Goal: Information Seeking & Learning: Learn about a topic

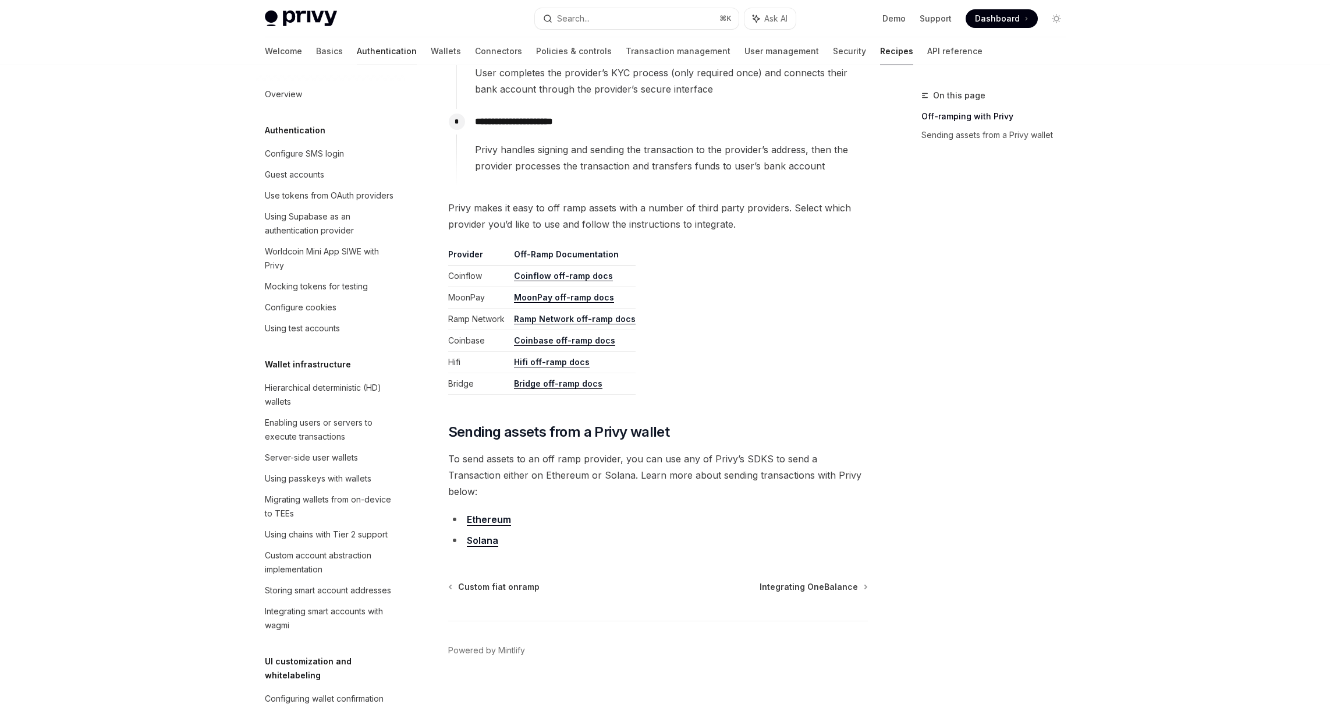
scroll to position [620, 0]
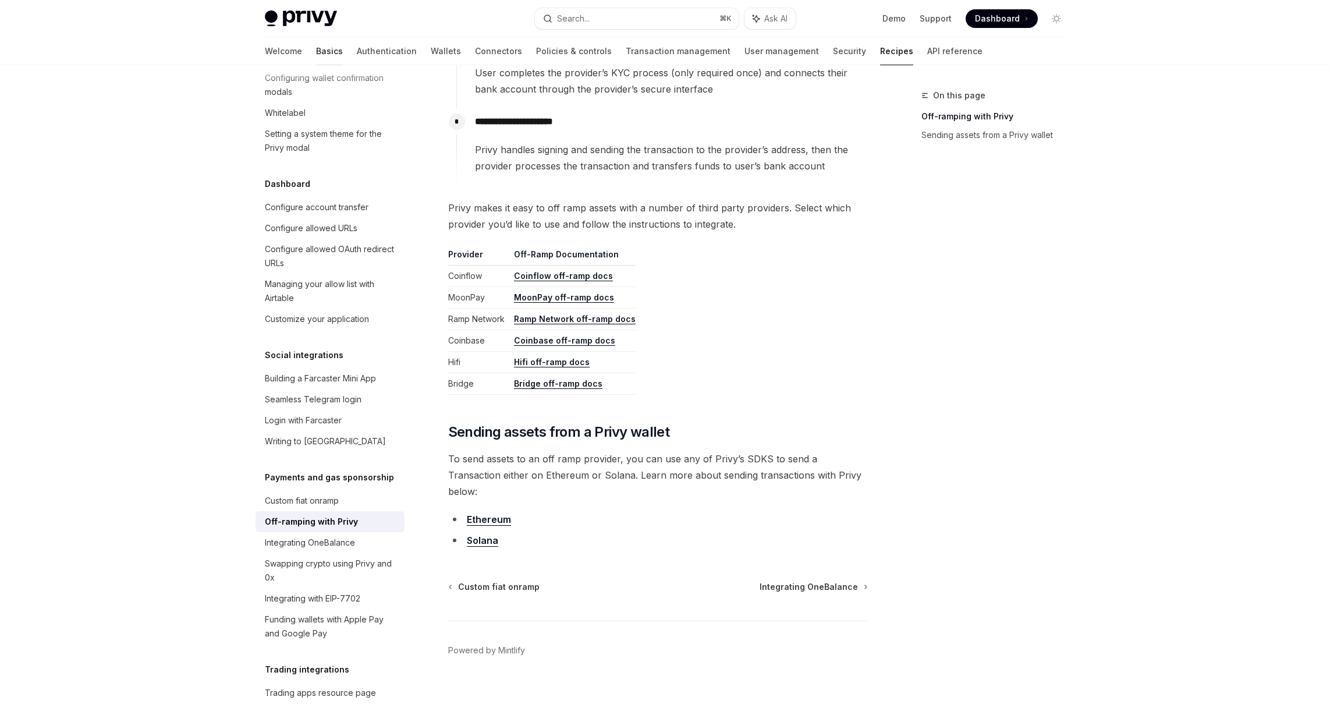
click at [316, 56] on link "Basics" at bounding box center [329, 51] width 27 height 28
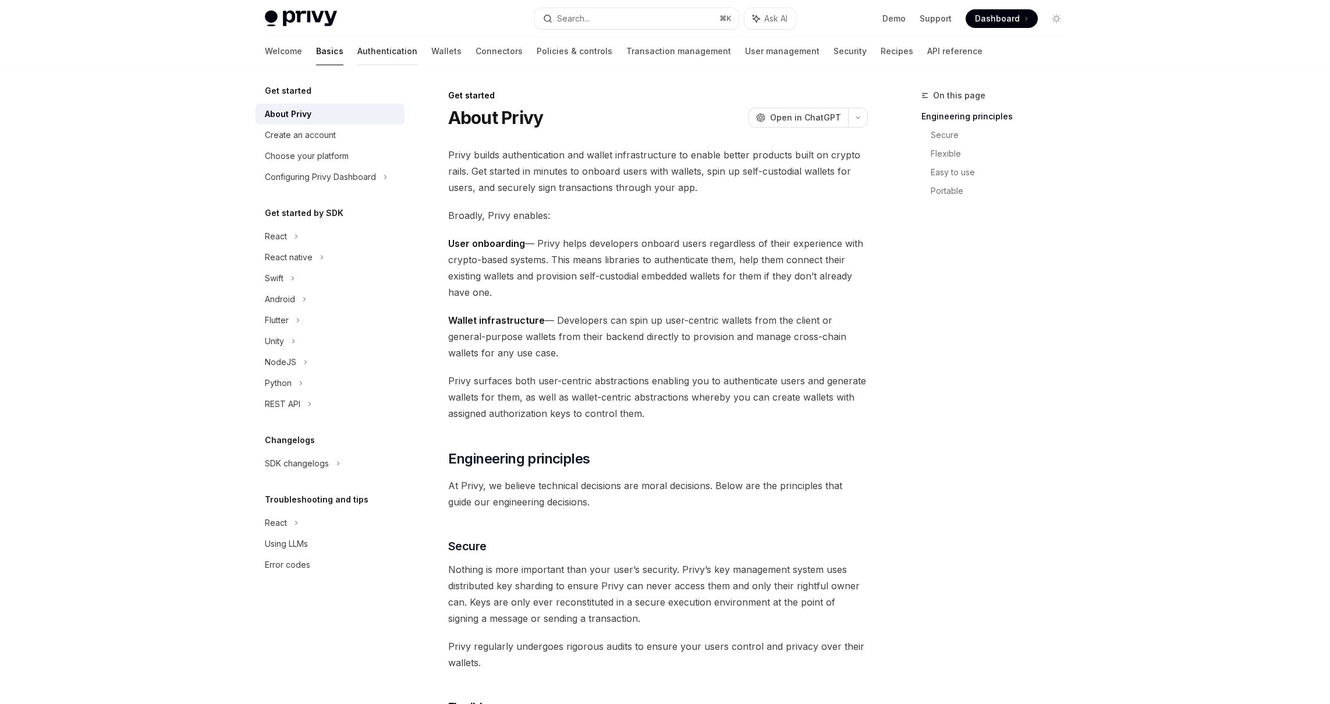
click at [357, 56] on link "Authentication" at bounding box center [387, 51] width 60 height 28
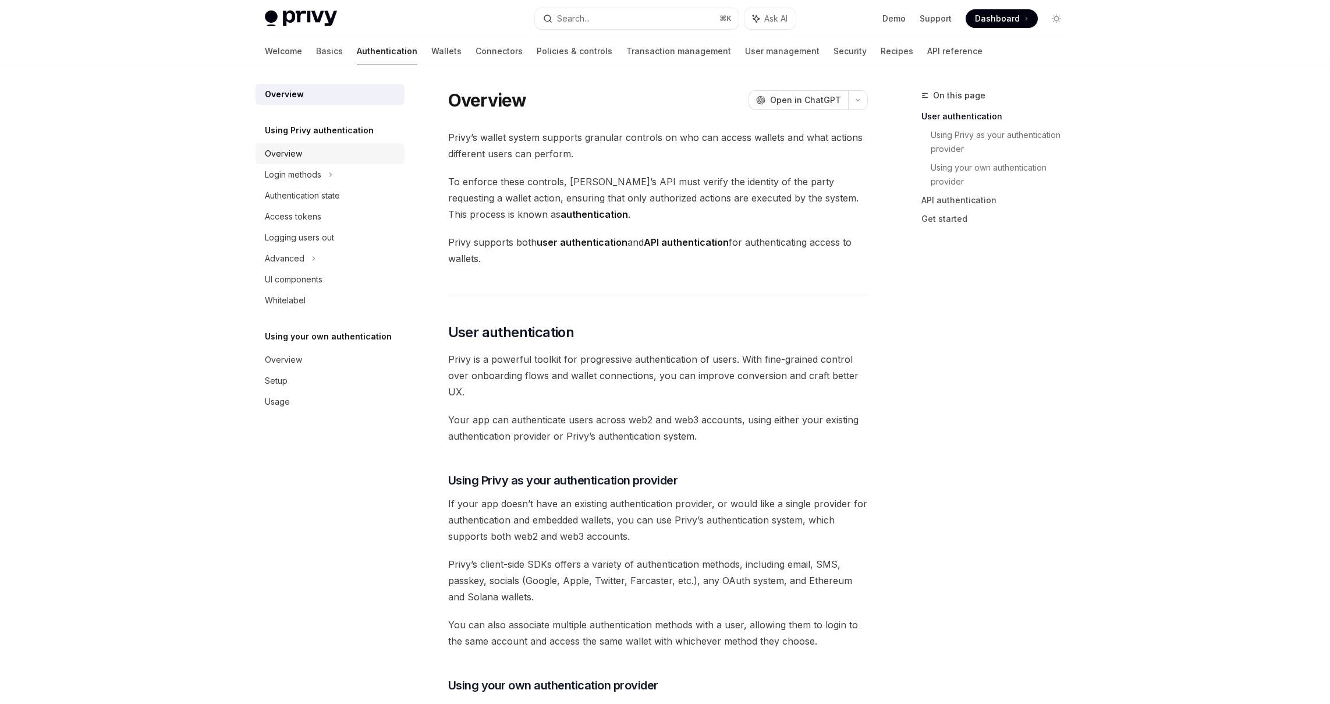
click at [352, 154] on div "Overview" at bounding box center [331, 154] width 133 height 14
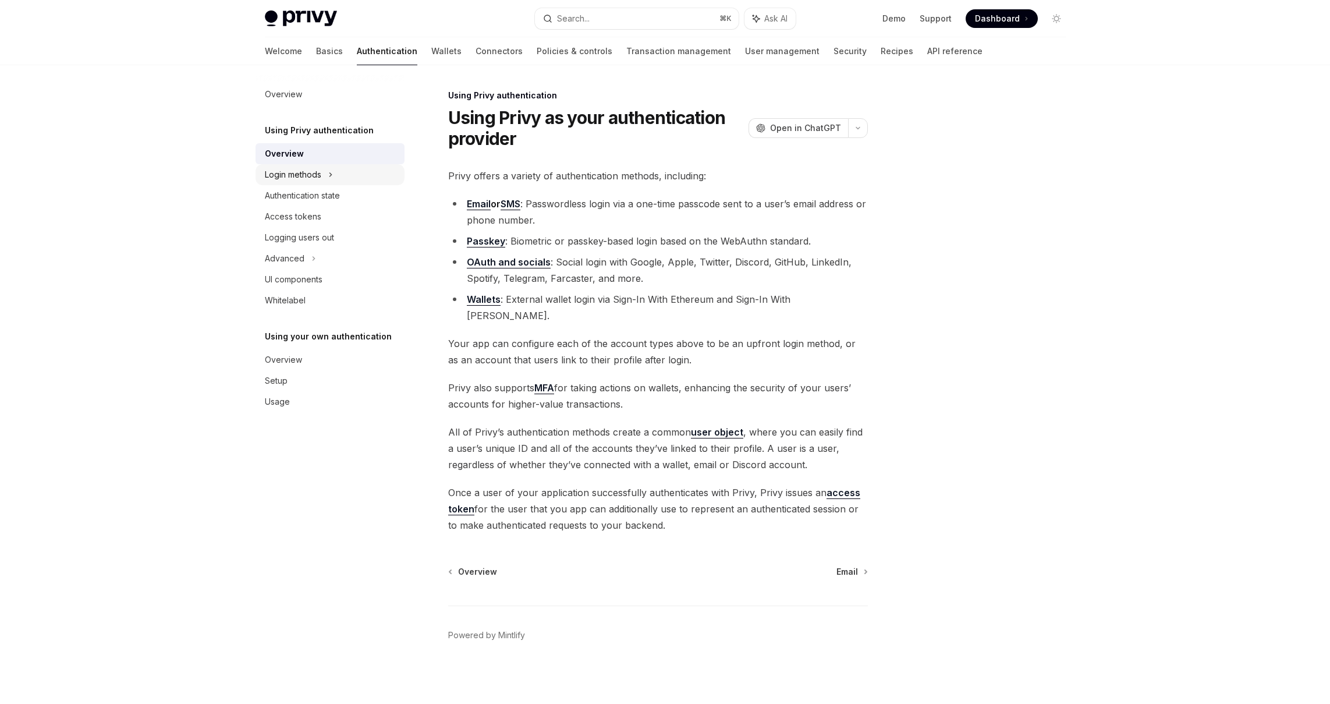
click at [343, 172] on div "Login methods" at bounding box center [329, 174] width 149 height 21
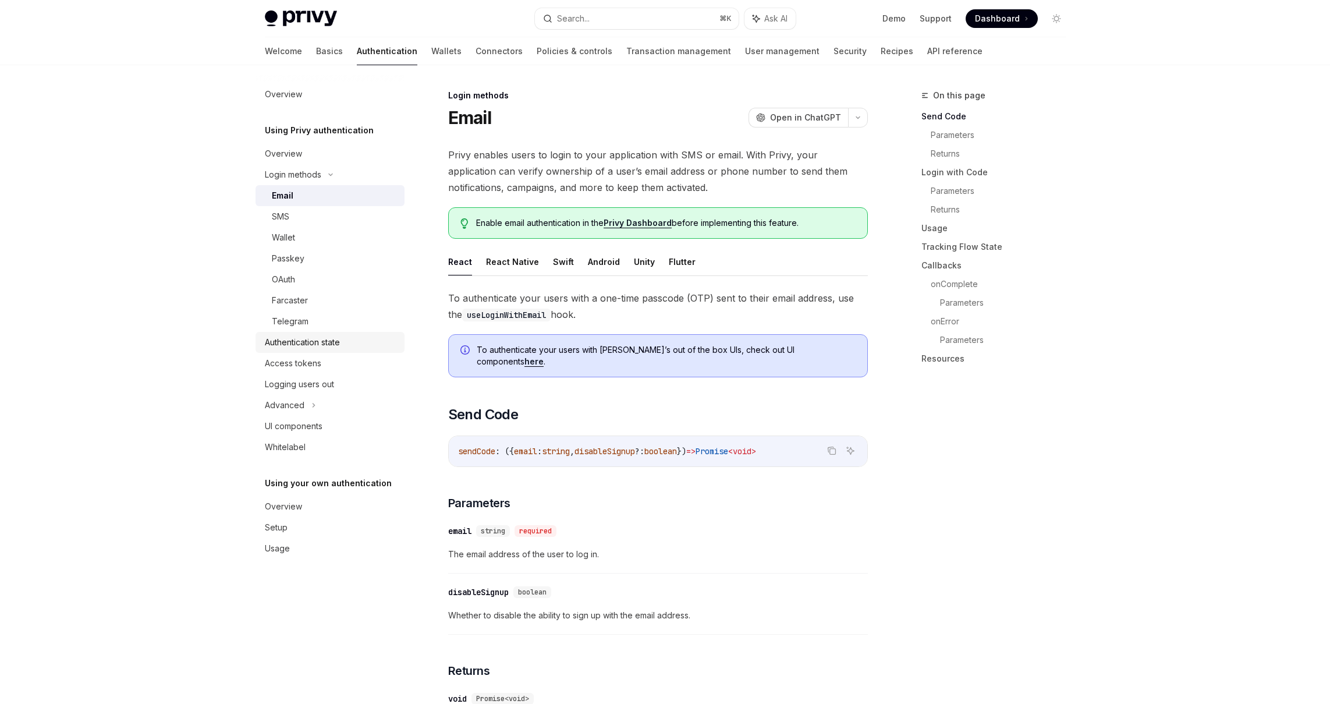
click at [327, 349] on div "Authentication state" at bounding box center [302, 342] width 75 height 14
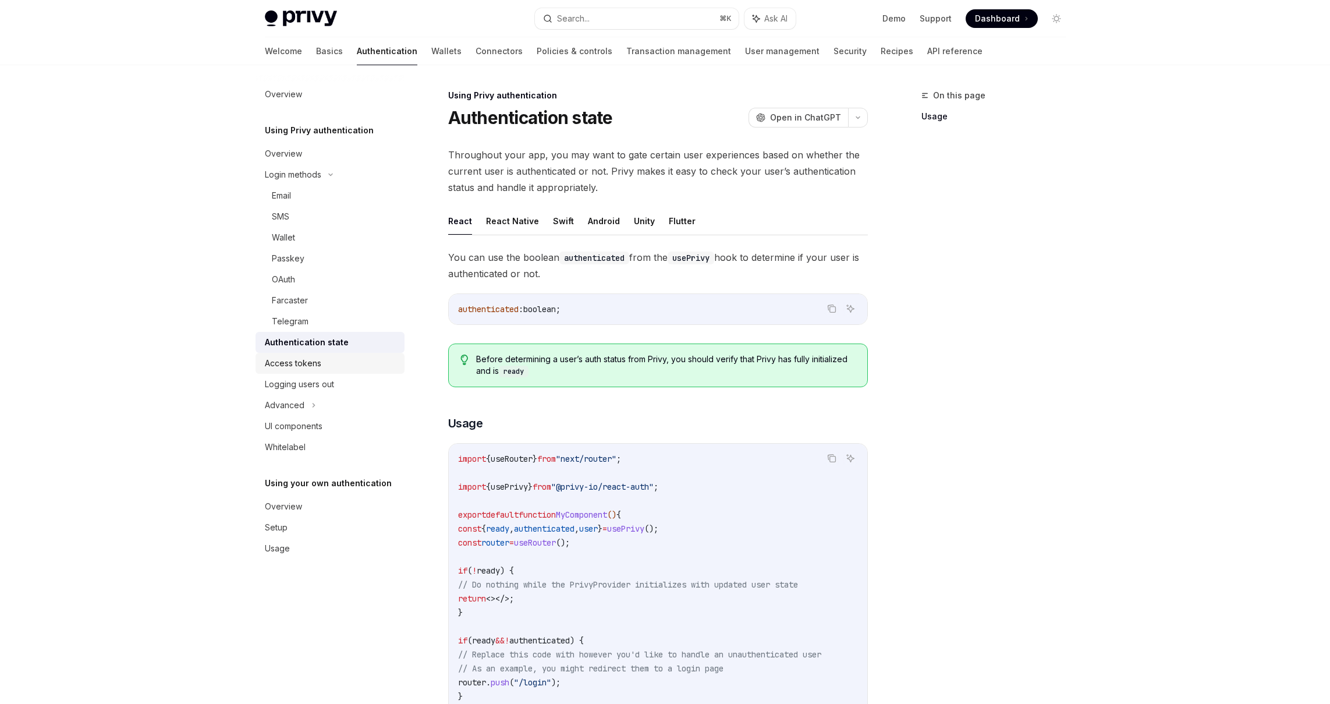
click at [311, 360] on div "Access tokens" at bounding box center [293, 363] width 56 height 14
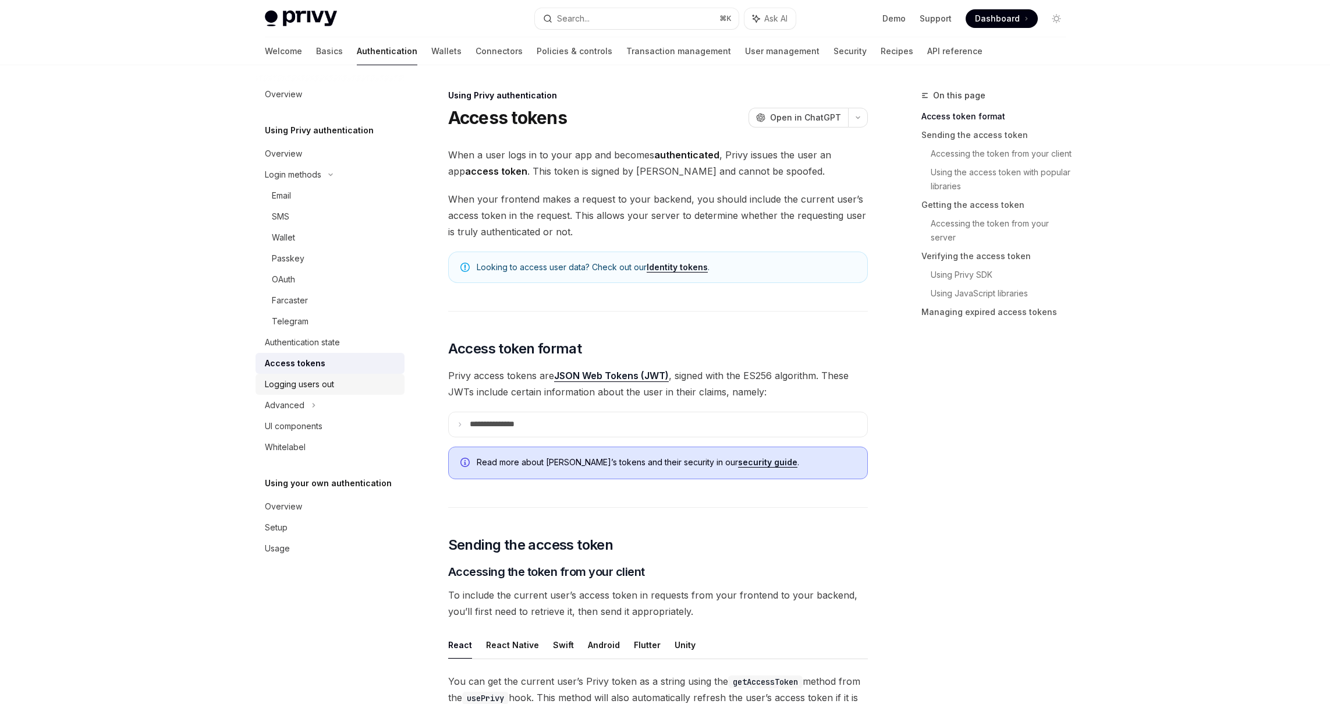
click at [310, 385] on div "Logging users out" at bounding box center [299, 384] width 69 height 14
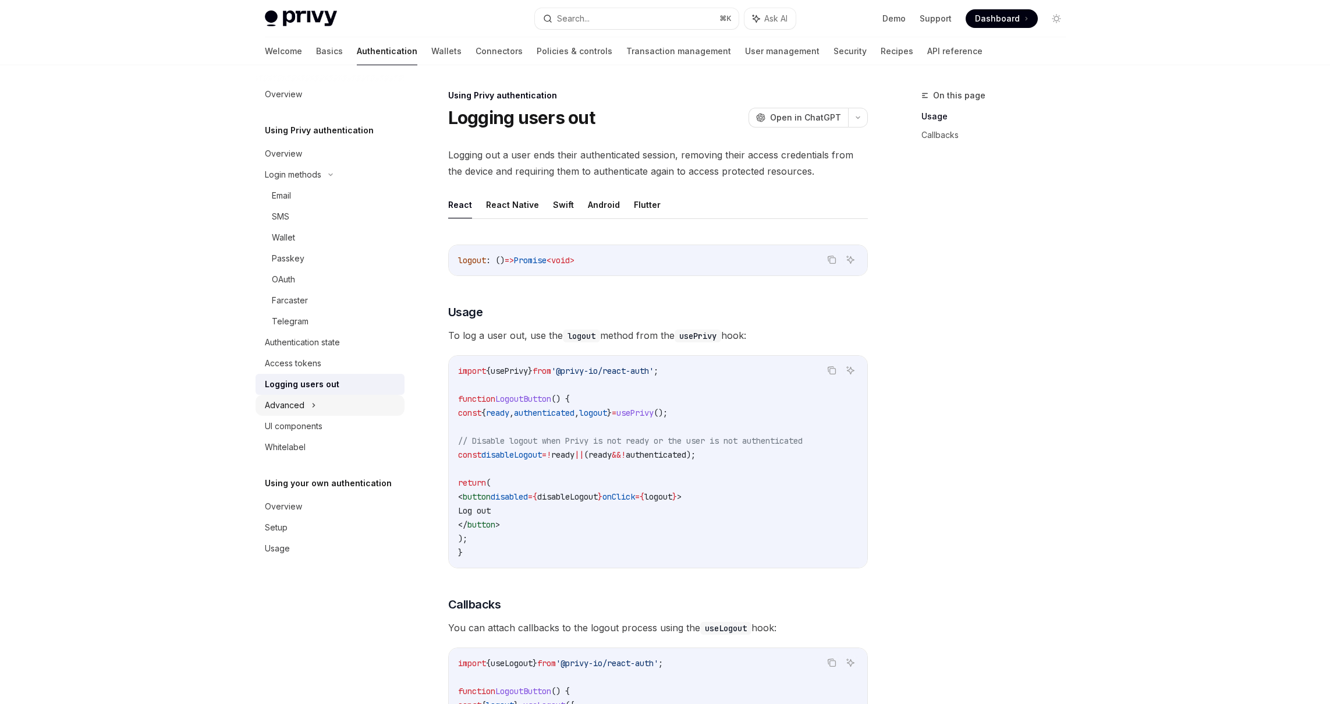
click at [306, 409] on div "Advanced" at bounding box center [329, 405] width 149 height 21
click at [431, 62] on link "Wallets" at bounding box center [446, 51] width 30 height 28
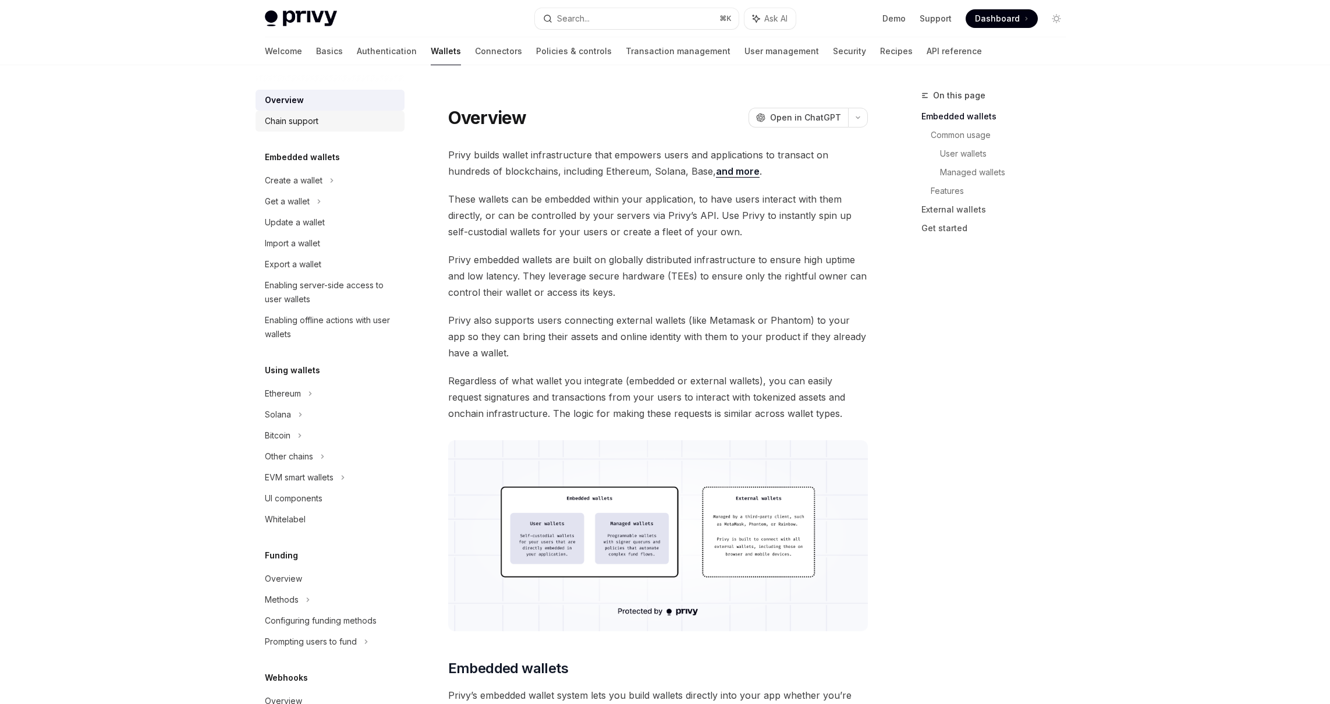
click at [322, 113] on link "Chain support" at bounding box center [329, 121] width 149 height 21
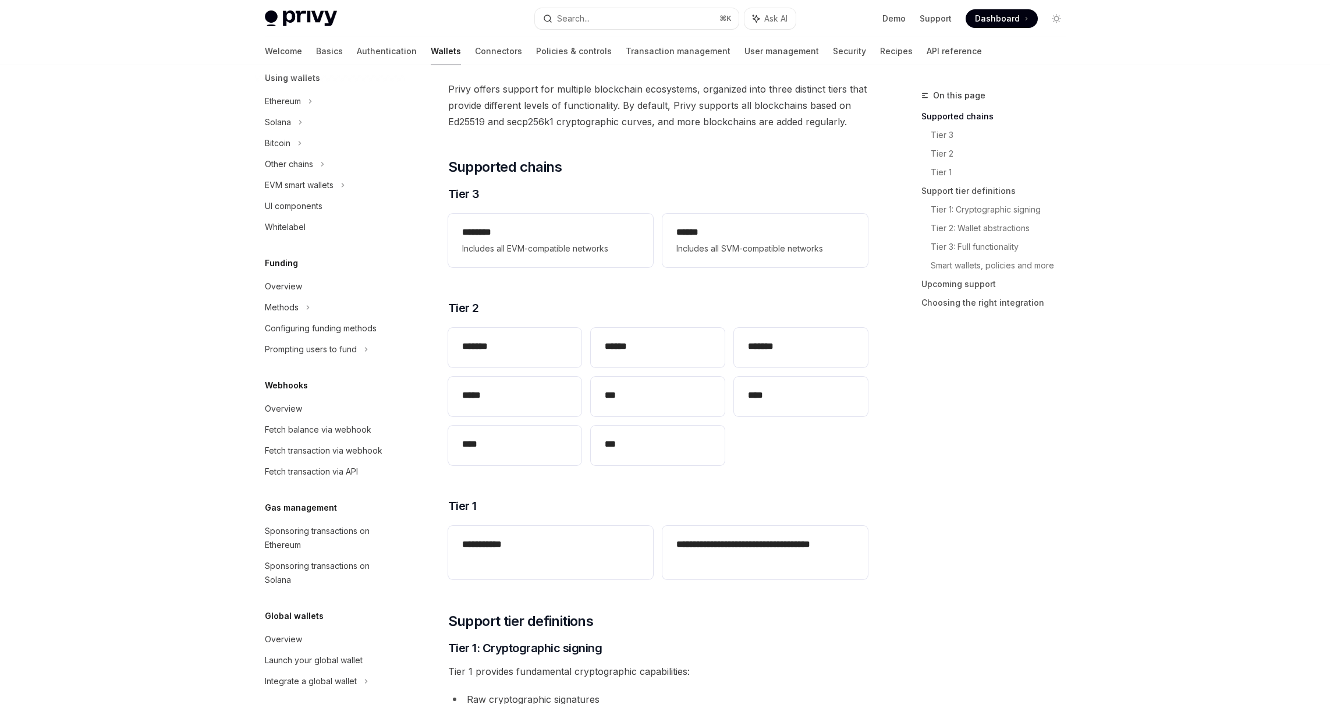
scroll to position [303, 0]
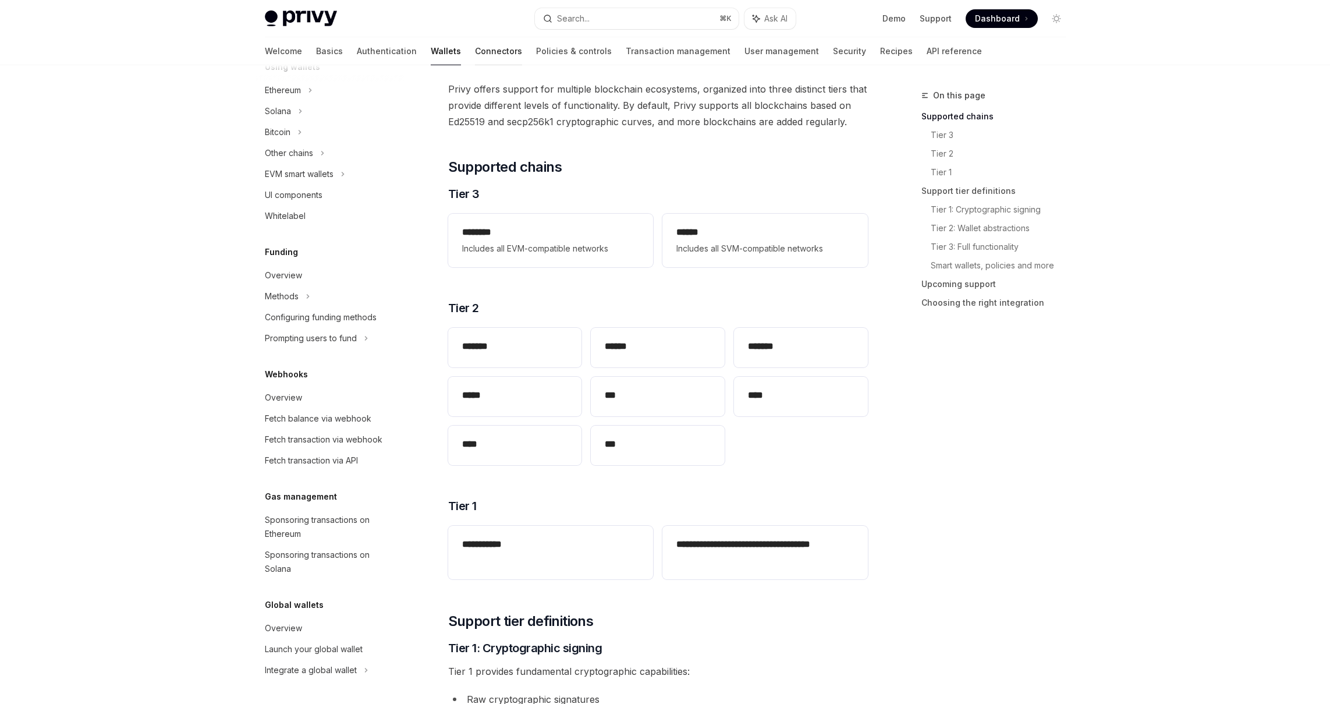
click at [475, 49] on link "Connectors" at bounding box center [498, 51] width 47 height 28
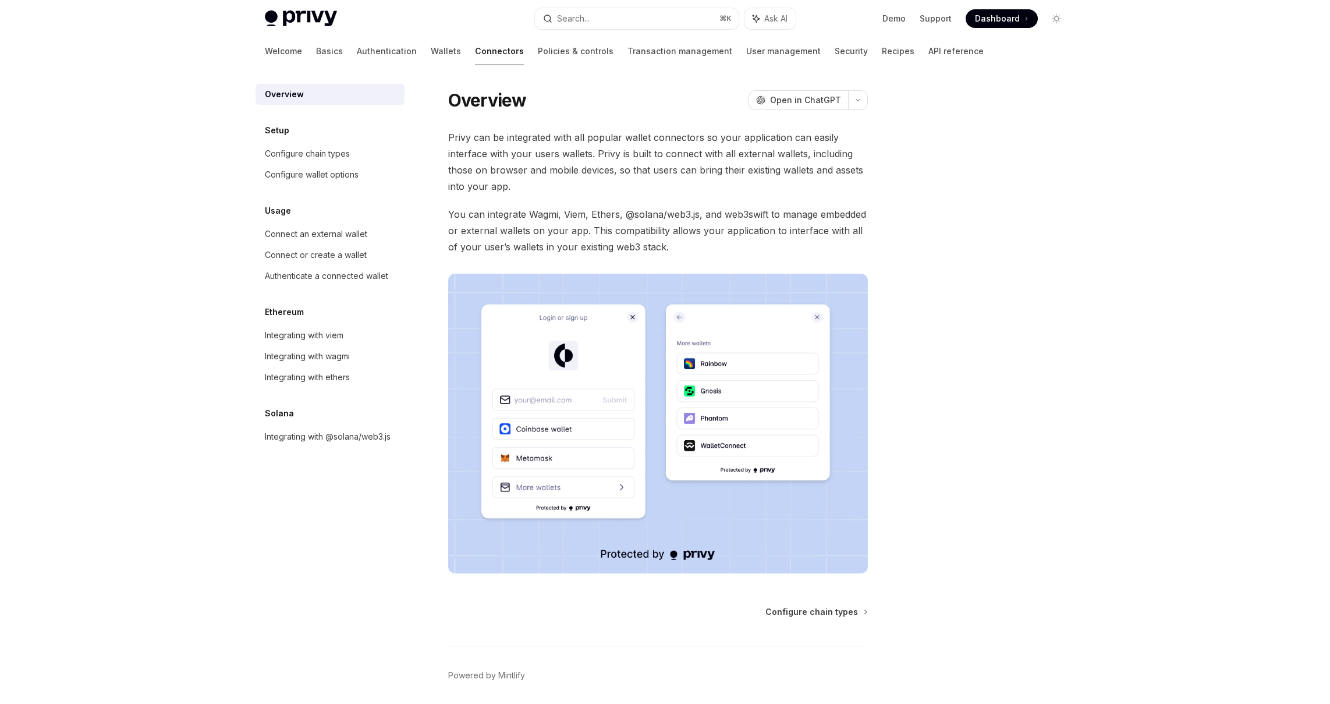
click at [538, 45] on link "Policies & controls" at bounding box center [576, 51] width 76 height 28
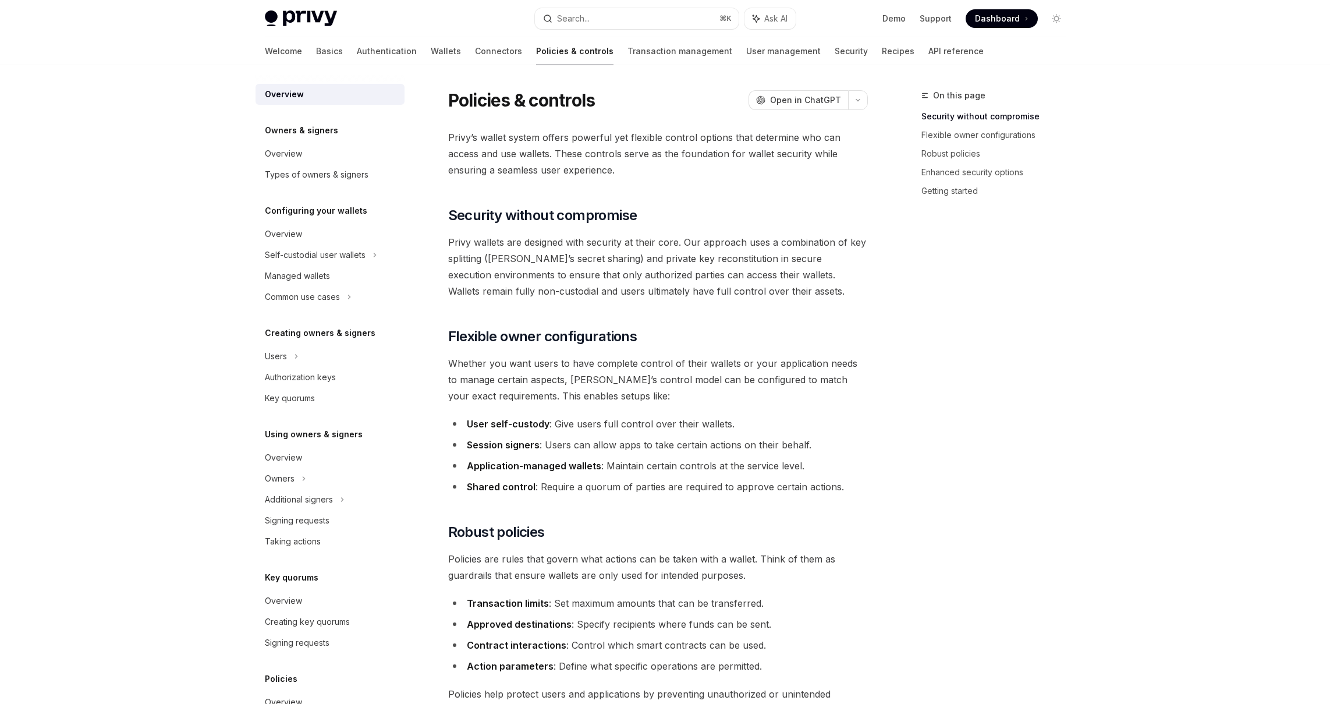
click at [560, 48] on div "Welcome Basics Authentication Wallets Connectors Policies & controls Transactio…" at bounding box center [624, 51] width 719 height 28
click at [746, 47] on link "User management" at bounding box center [783, 51] width 74 height 28
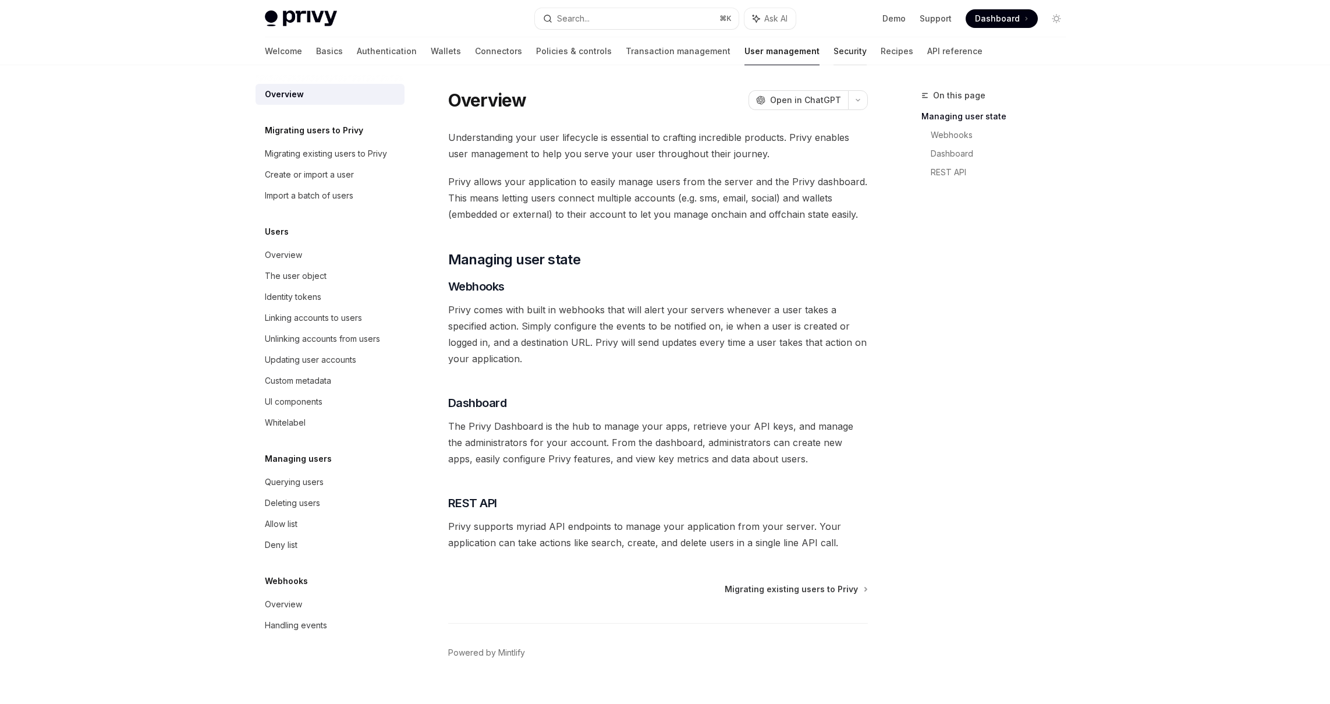
click at [833, 59] on link "Security" at bounding box center [849, 51] width 33 height 28
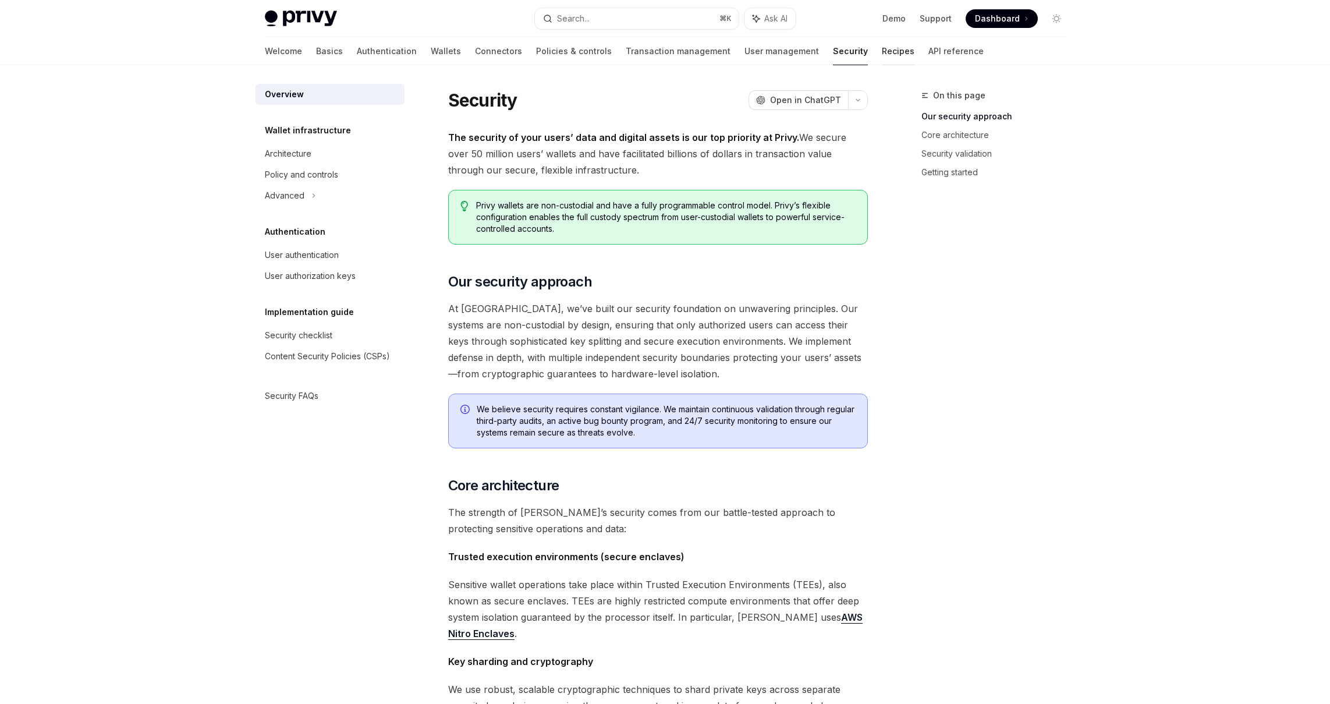
click at [882, 58] on link "Recipes" at bounding box center [898, 51] width 33 height 28
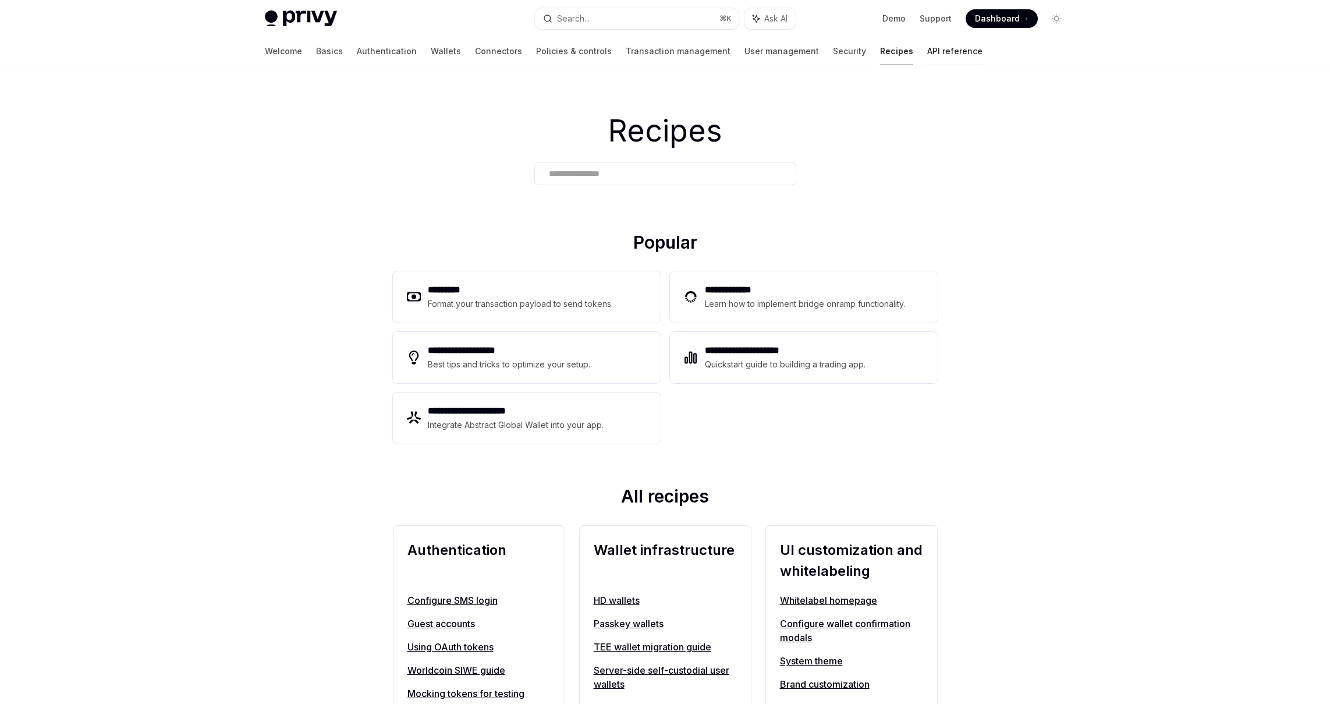
click at [927, 58] on link "API reference" at bounding box center [954, 51] width 55 height 28
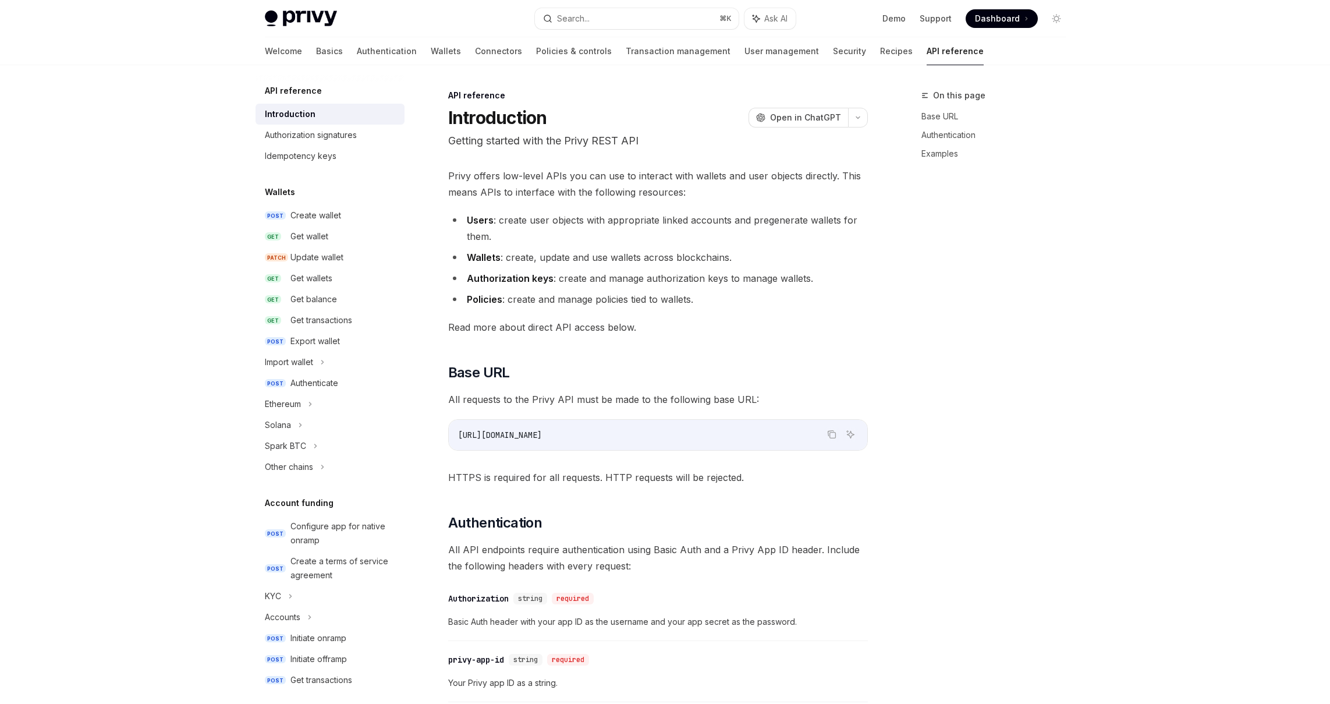
type textarea "*"
